Goal: Task Accomplishment & Management: Use online tool/utility

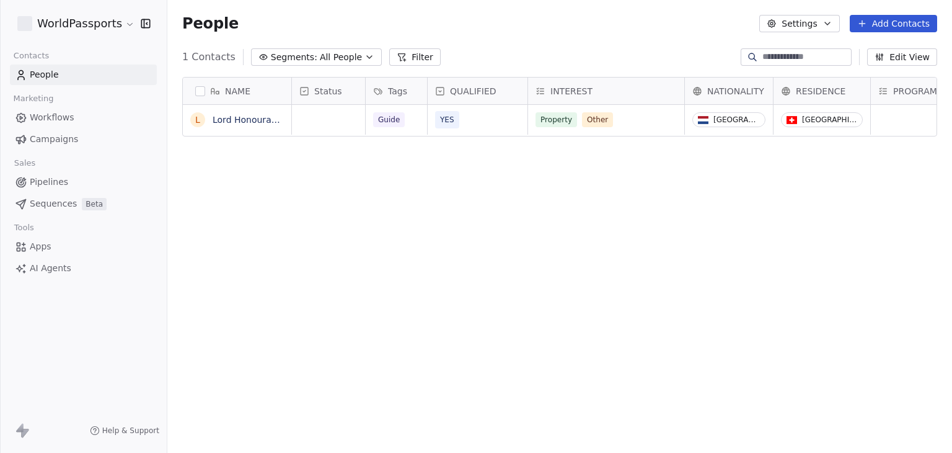
scroll to position [388, 775]
click at [78, 25] on html "WorldPassports Contacts People Marketing Workflows Campaigns Sales Pipelines Se…" at bounding box center [476, 226] width 952 height 453
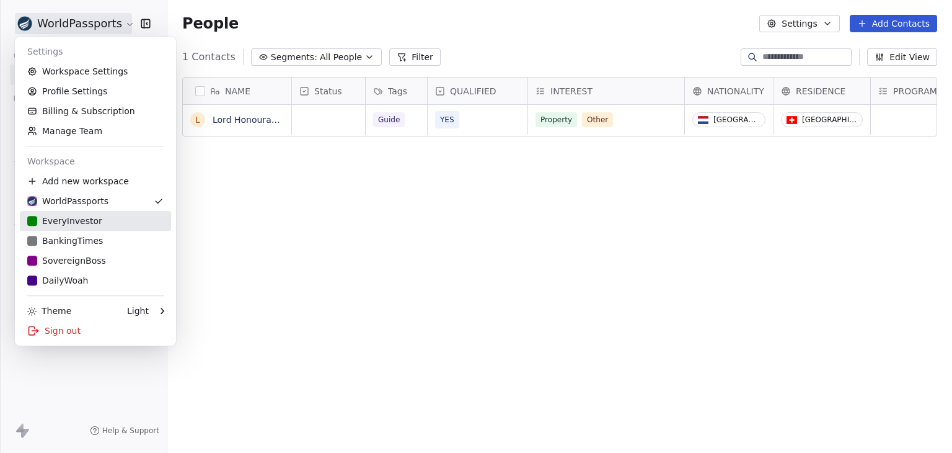
click at [81, 221] on div "EveryInvestor" at bounding box center [64, 221] width 75 height 12
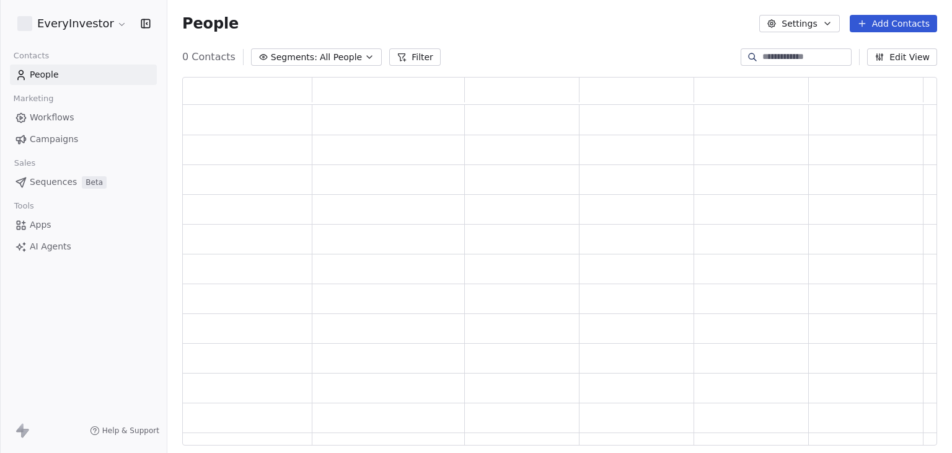
scroll to position [358, 745]
click at [55, 226] on div "Tools" at bounding box center [83, 227] width 147 height 17
click at [48, 238] on link "Apps" at bounding box center [83, 246] width 147 height 20
click at [40, 244] on span "Apps" at bounding box center [41, 246] width 22 height 13
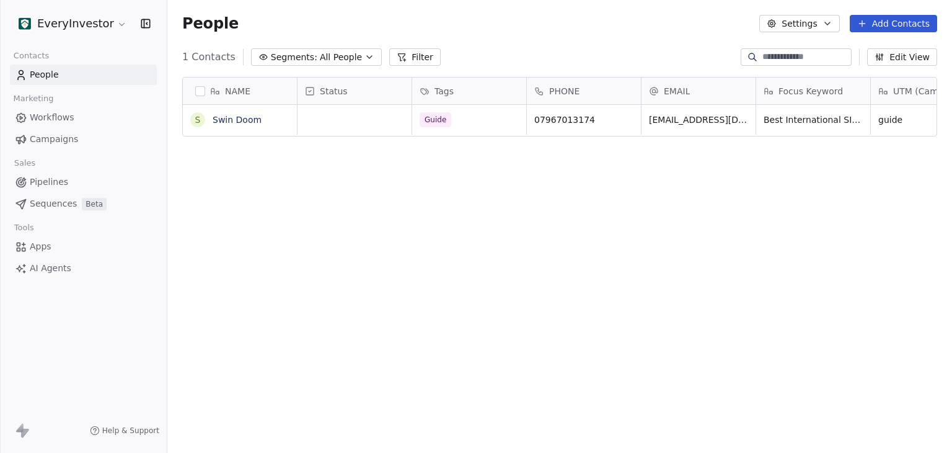
scroll to position [388, 775]
click at [40, 249] on span "Apps" at bounding box center [41, 246] width 22 height 13
click at [50, 244] on span "Apps" at bounding box center [41, 246] width 22 height 13
click at [48, 265] on span "AI Agents" at bounding box center [51, 268] width 42 height 13
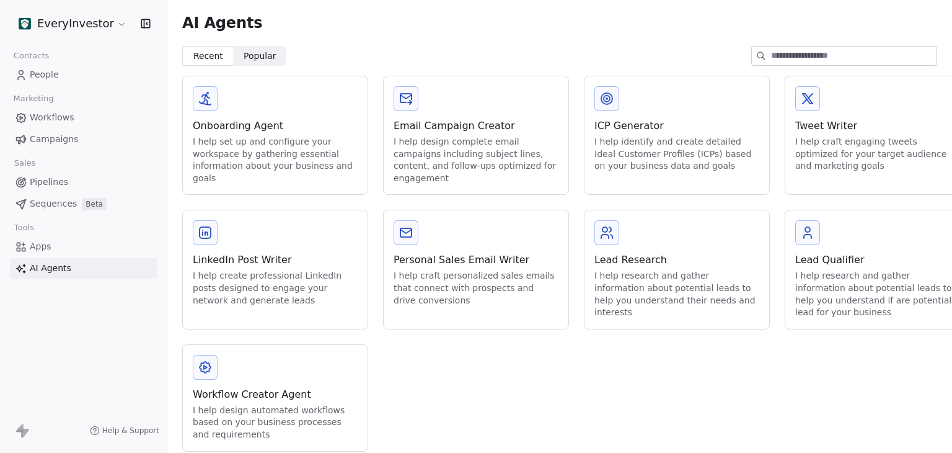
click at [50, 244] on link "Apps" at bounding box center [83, 246] width 147 height 20
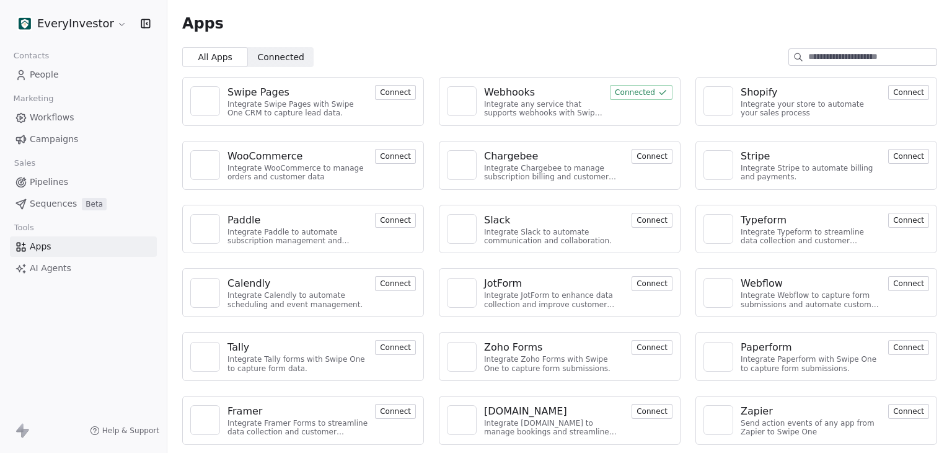
click at [515, 90] on div "Webhooks" at bounding box center [509, 92] width 51 height 15
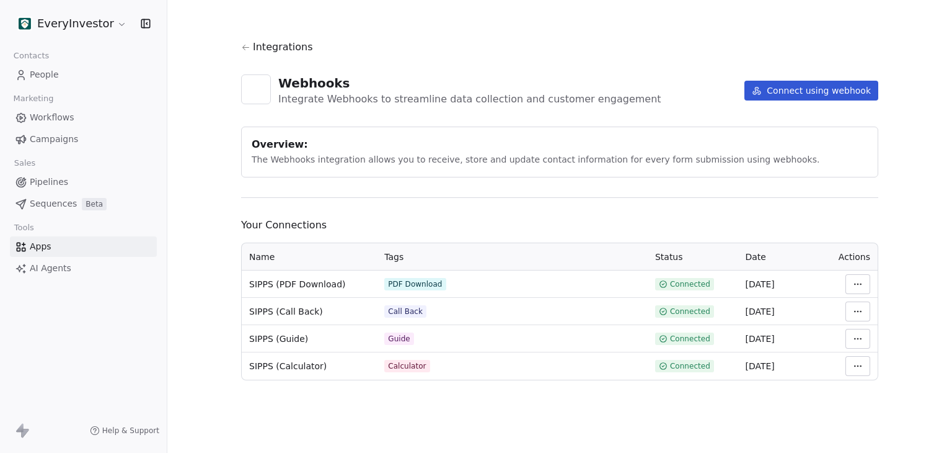
click at [854, 286] on html "EveryInvestor Contacts People Marketing Workflows Campaigns Sales Pipelines Seq…" at bounding box center [476, 226] width 952 height 453
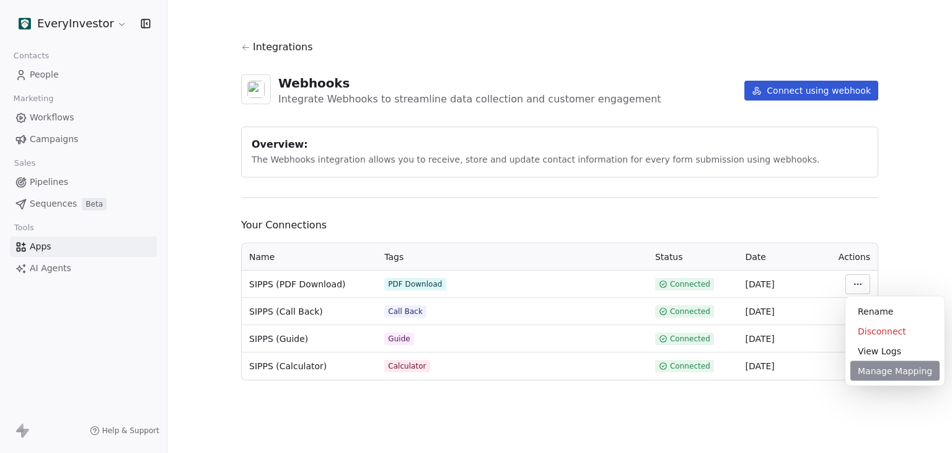
click at [866, 366] on div "Manage Mapping" at bounding box center [895, 371] width 89 height 20
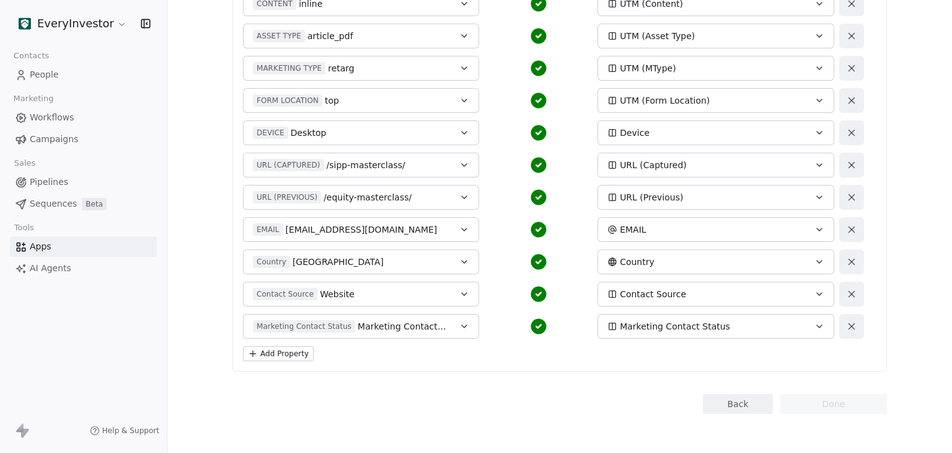
click at [723, 410] on button "Back" at bounding box center [738, 404] width 70 height 20
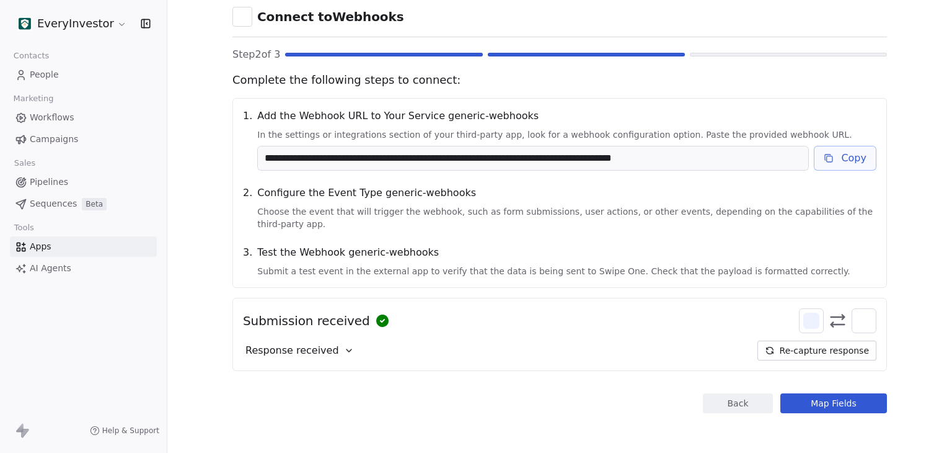
scroll to position [47, 0]
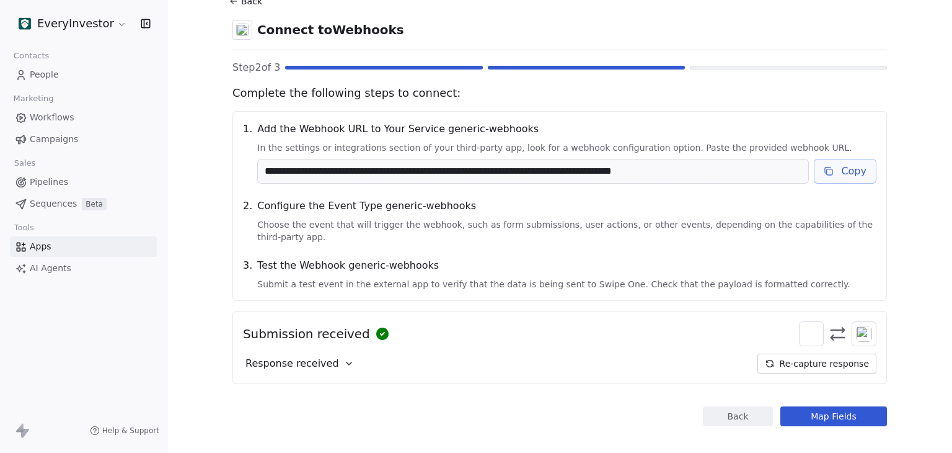
click at [723, 410] on button "Back" at bounding box center [738, 416] width 70 height 20
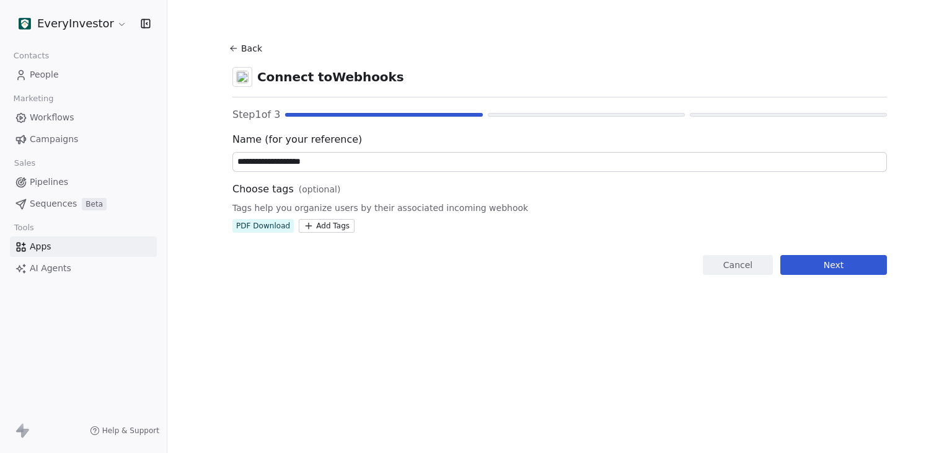
click at [338, 227] on html "**********" at bounding box center [476, 226] width 952 height 453
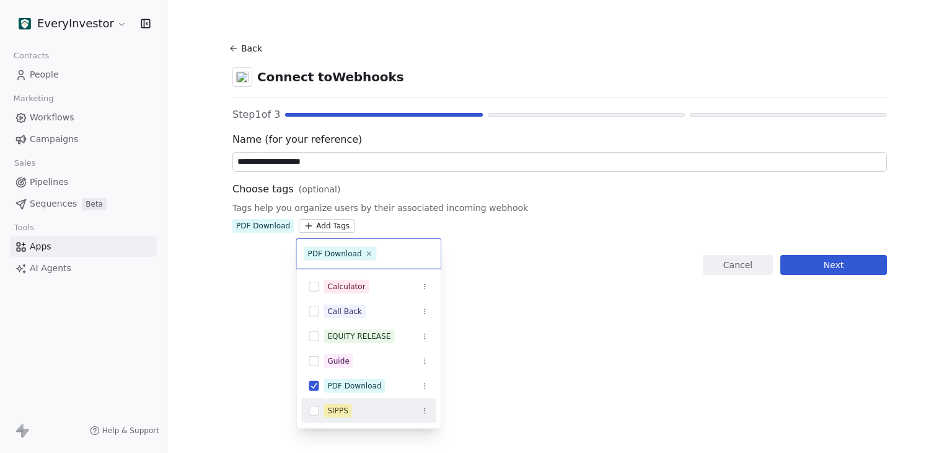
click at [316, 411] on button "Suggestions" at bounding box center [314, 411] width 10 height 10
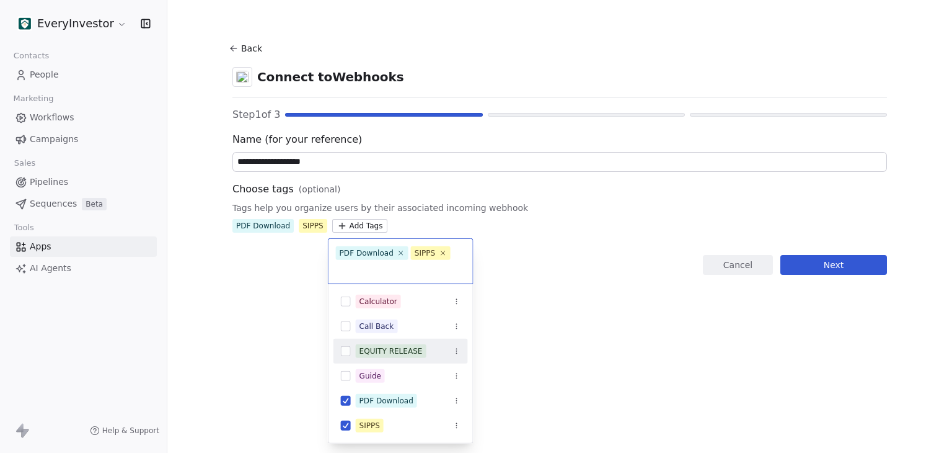
click at [538, 298] on html "**********" at bounding box center [476, 226] width 952 height 453
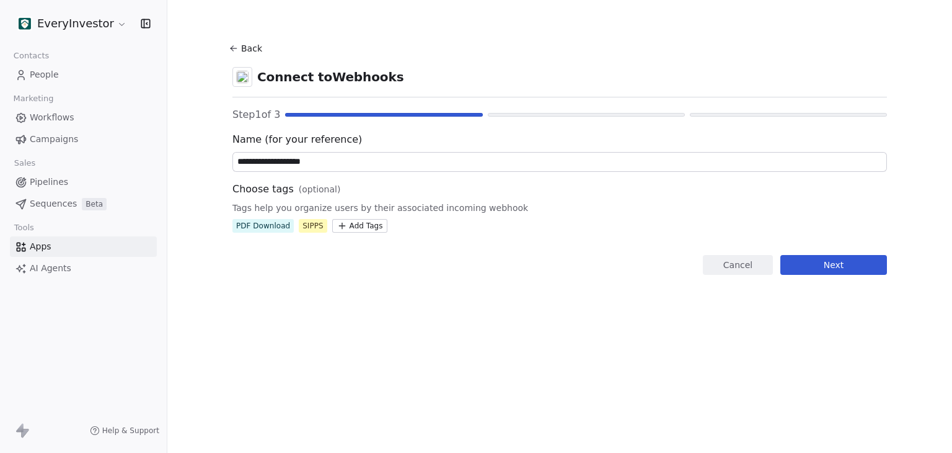
click at [460, 340] on div "**********" at bounding box center [559, 226] width 785 height 453
click at [823, 269] on button "Next" at bounding box center [834, 265] width 107 height 20
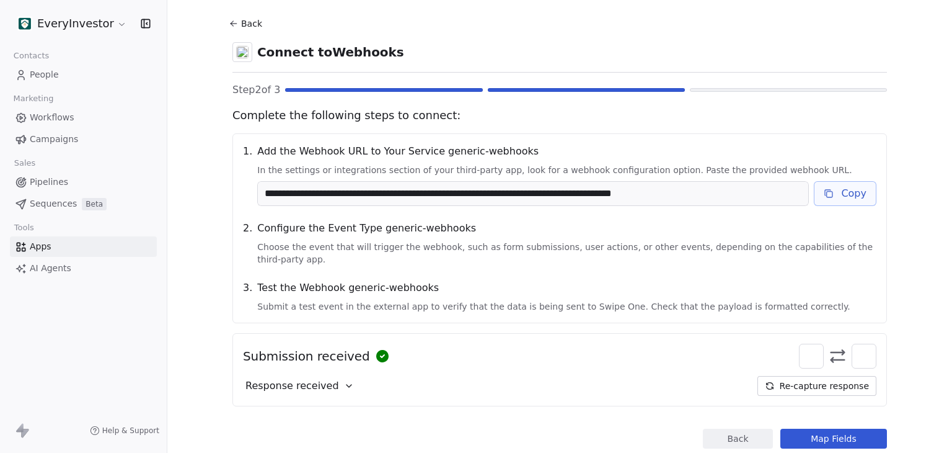
scroll to position [47, 0]
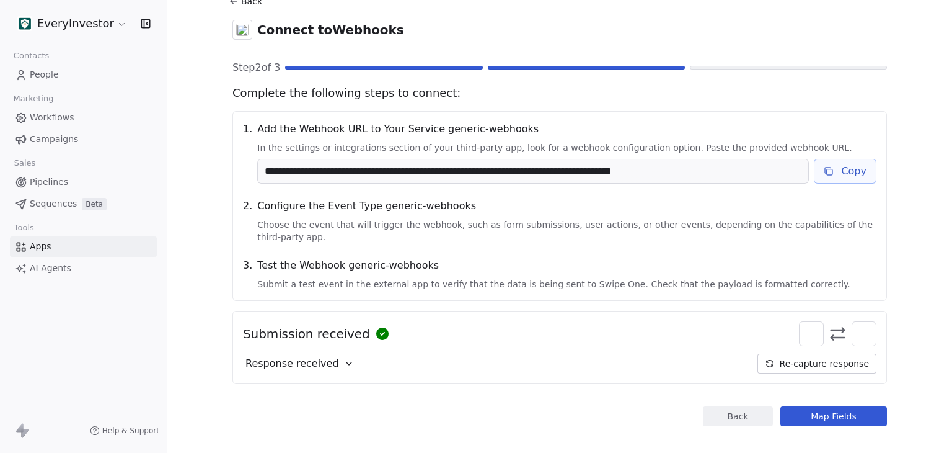
click at [817, 406] on button "Map Fields" at bounding box center [834, 416] width 107 height 20
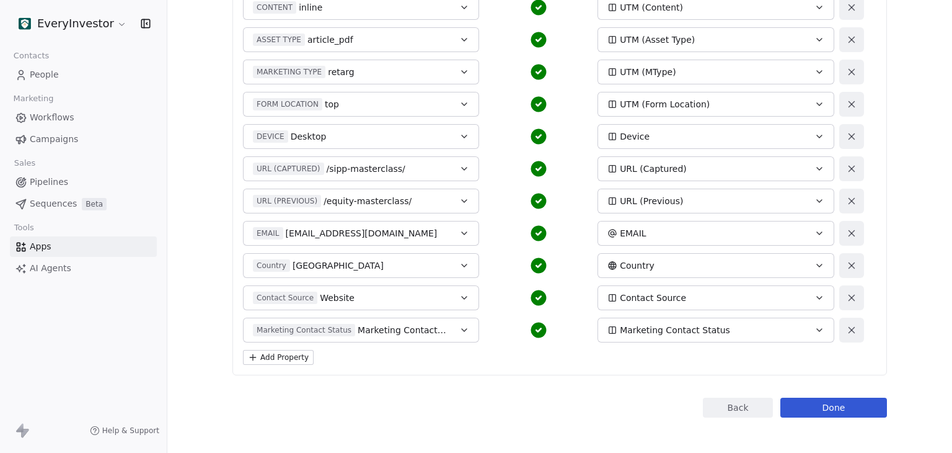
scroll to position [558, 0]
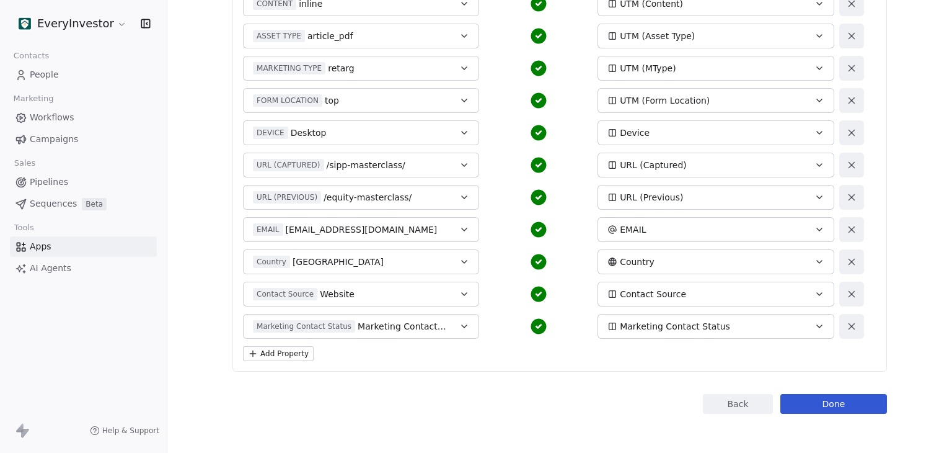
click at [879, 407] on button "Done" at bounding box center [834, 404] width 107 height 20
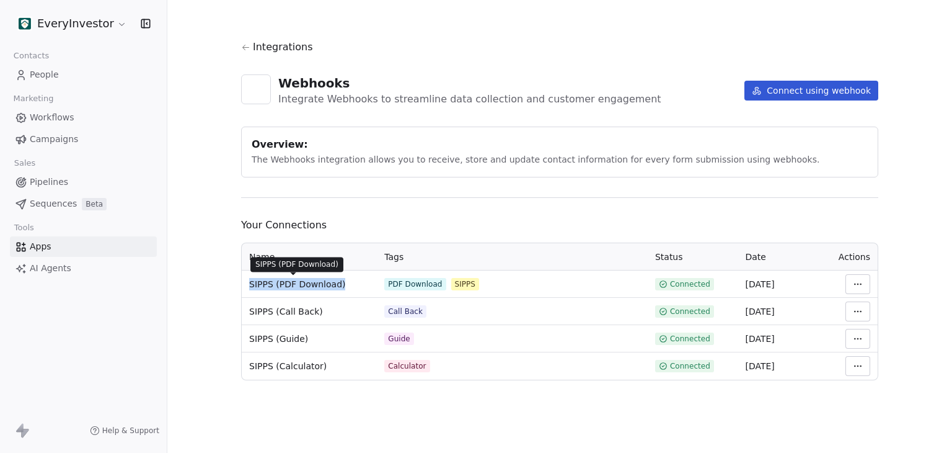
drag, startPoint x: 340, startPoint y: 282, endPoint x: 248, endPoint y: 286, distance: 91.8
click at [248, 286] on td "SIPPS (PDF Download)" at bounding box center [309, 283] width 135 height 27
copy span "SIPPS (PDF Download)"
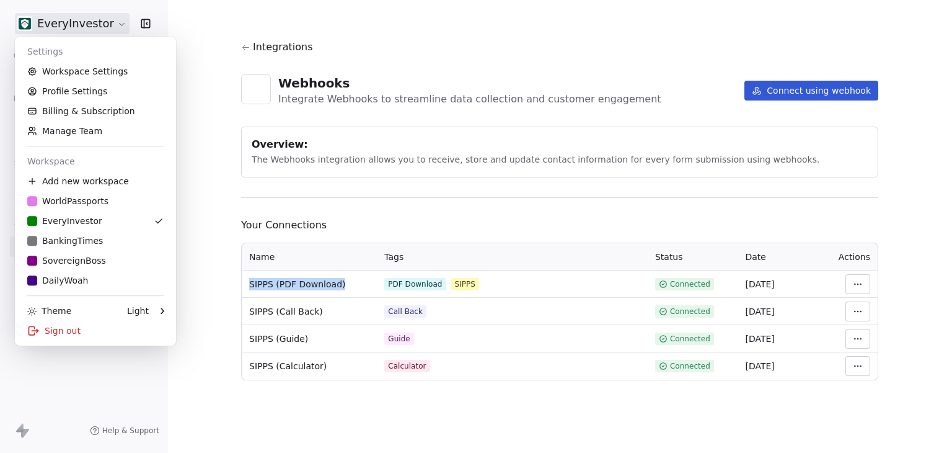
click at [102, 24] on html "EveryInvestor Contacts People Marketing Workflows Campaigns Sales Pipelines Seq…" at bounding box center [476, 226] width 952 height 453
click at [63, 332] on div "Sign out" at bounding box center [95, 331] width 151 height 20
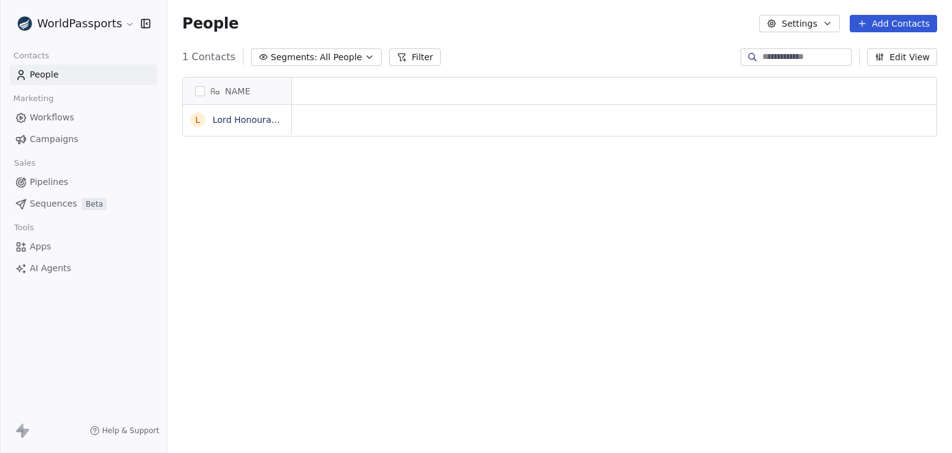
scroll to position [10, 10]
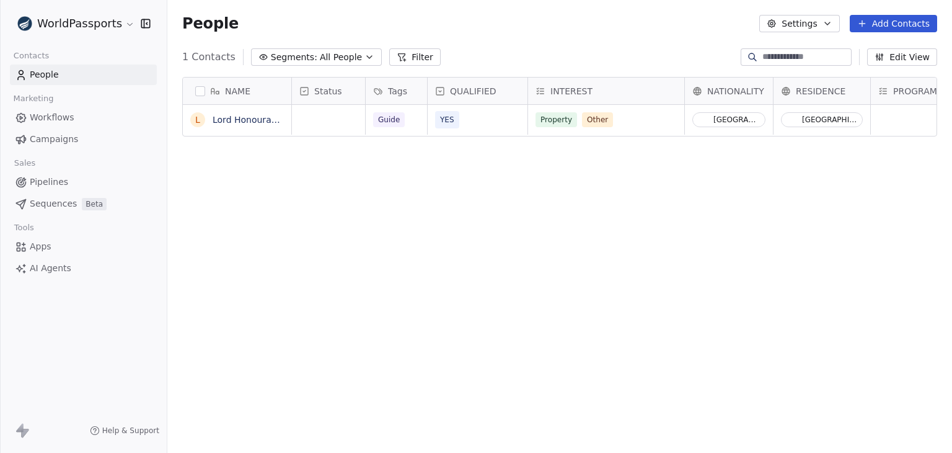
click at [84, 30] on html "WorldPassports Contacts People Marketing Workflows Campaigns Sales Pipelines Se…" at bounding box center [476, 226] width 952 height 453
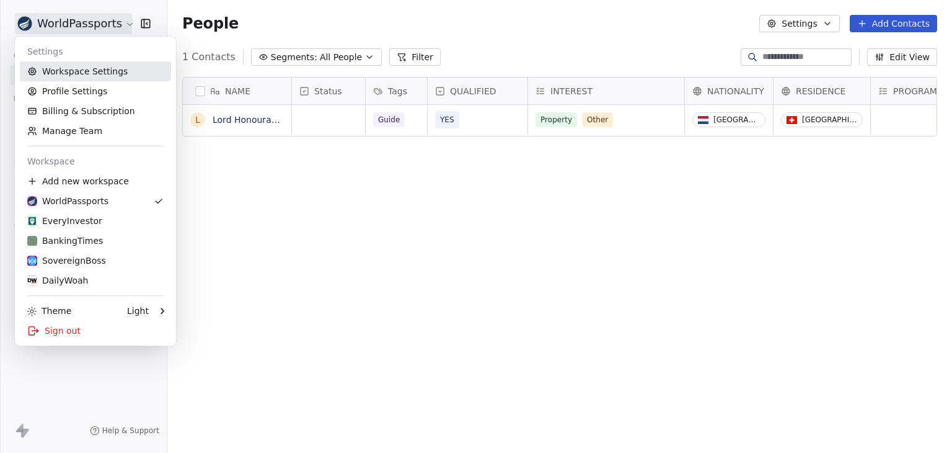
click at [81, 73] on link "Workspace Settings" at bounding box center [95, 71] width 151 height 20
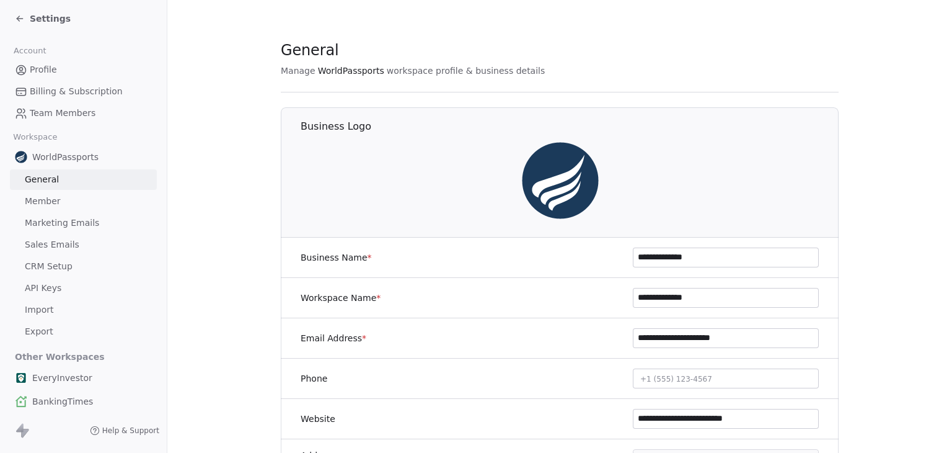
click at [69, 226] on span "Marketing Emails" at bounding box center [62, 222] width 74 height 13
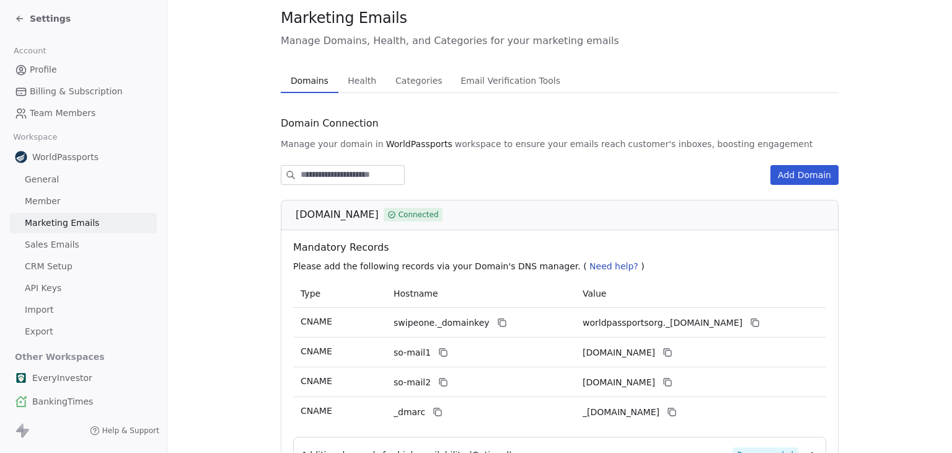
scroll to position [33, 0]
click at [61, 246] on span "Sales Emails" at bounding box center [52, 244] width 55 height 13
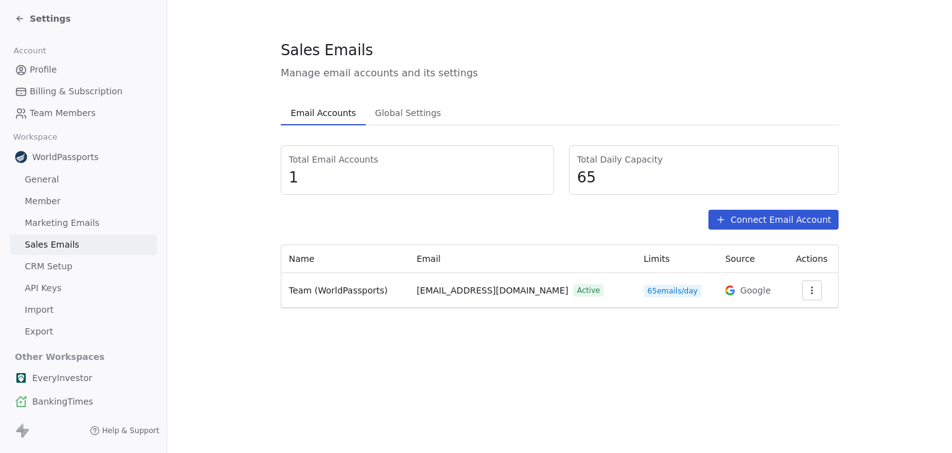
click at [47, 20] on span "Settings" at bounding box center [50, 18] width 41 height 12
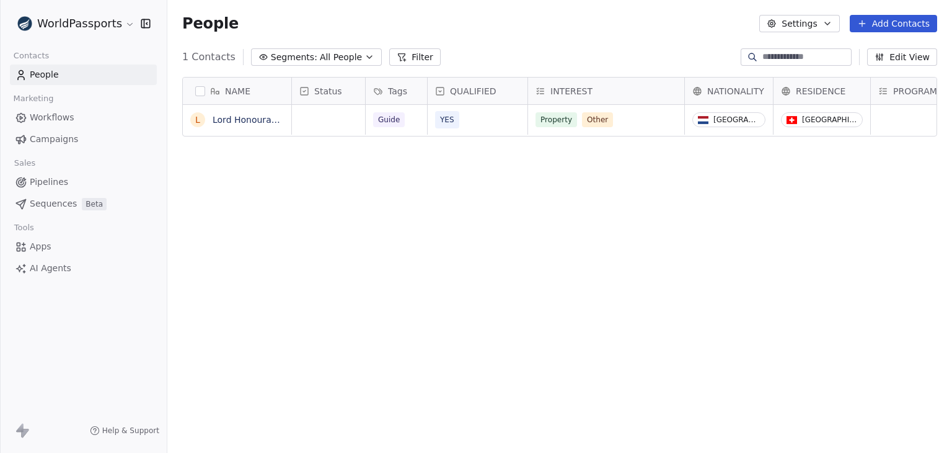
scroll to position [388, 775]
click at [62, 206] on span "Sequences" at bounding box center [53, 203] width 47 height 13
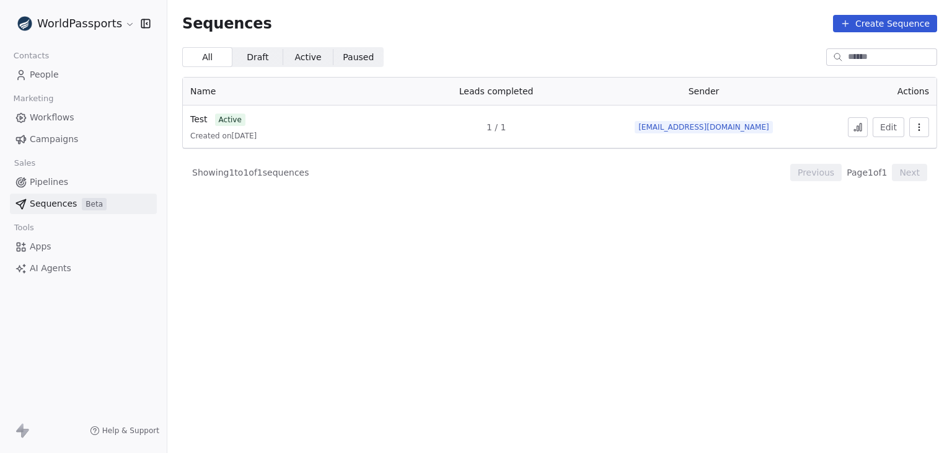
click at [47, 116] on span "Workflows" at bounding box center [52, 117] width 45 height 13
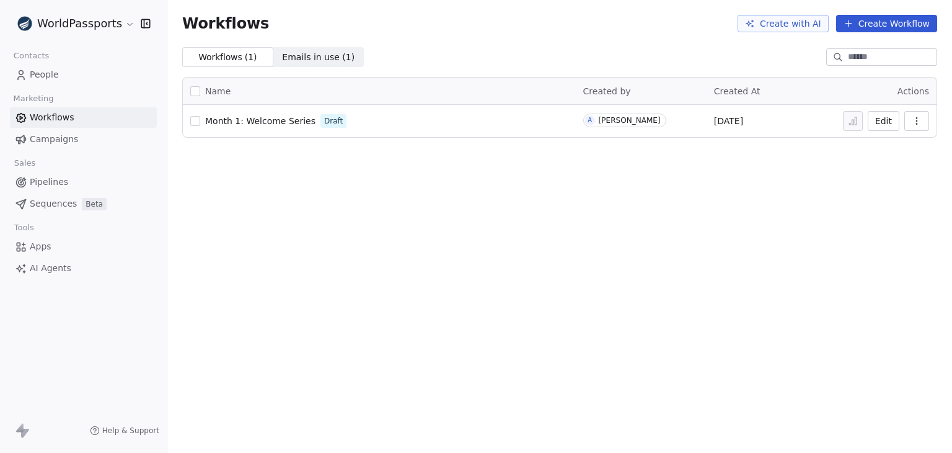
click at [80, 140] on link "Campaigns" at bounding box center [83, 139] width 147 height 20
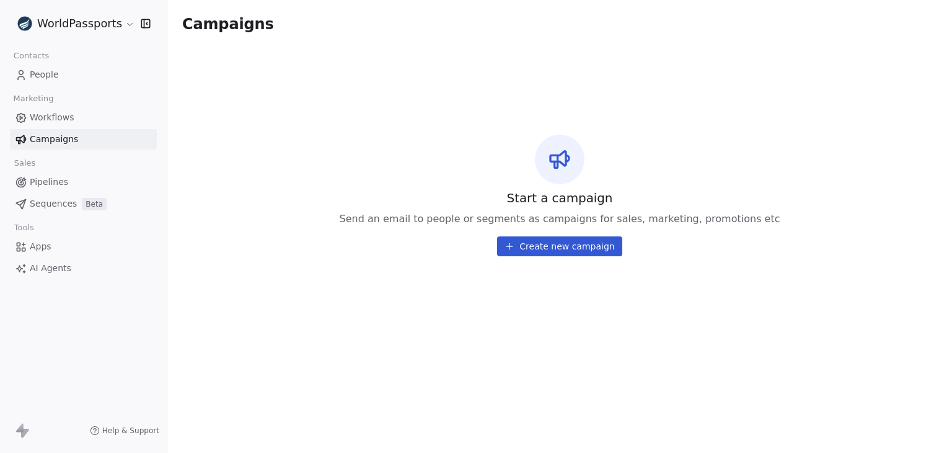
click at [49, 111] on span "Workflows" at bounding box center [52, 117] width 45 height 13
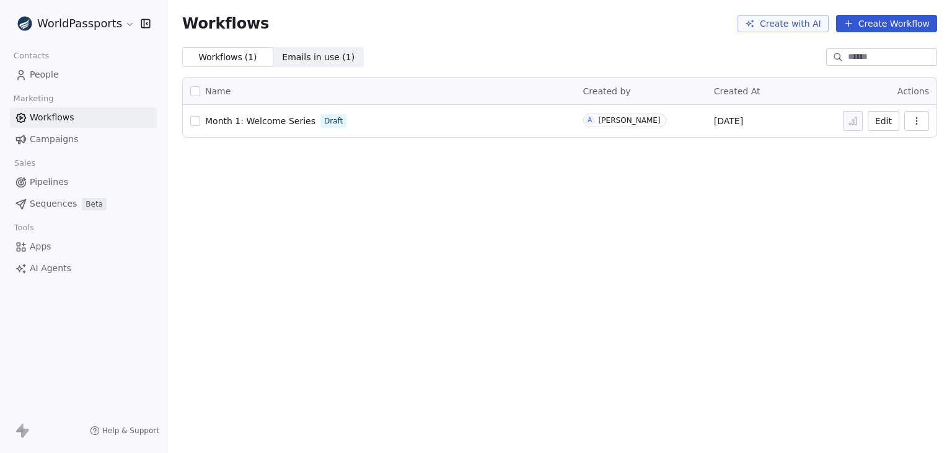
click at [364, 212] on div "Workflows Create with AI Create Workflow Workflows ( 1 ) Workflows ( 1 ) Emails…" at bounding box center [559, 226] width 785 height 453
click at [97, 30] on html "WorldPassports Contacts People Marketing Workflows Campaigns Sales Pipelines Se…" at bounding box center [476, 226] width 952 height 453
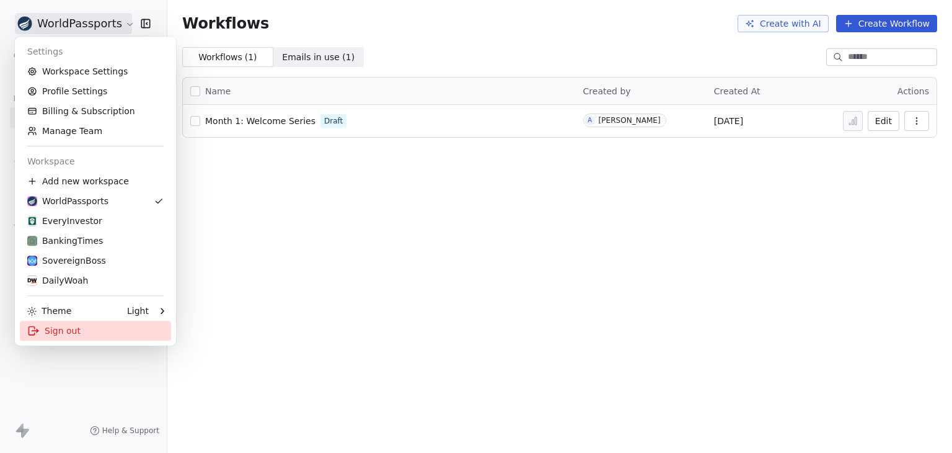
click at [92, 335] on div "Sign out" at bounding box center [95, 331] width 151 height 20
